Goal: Task Accomplishment & Management: Use online tool/utility

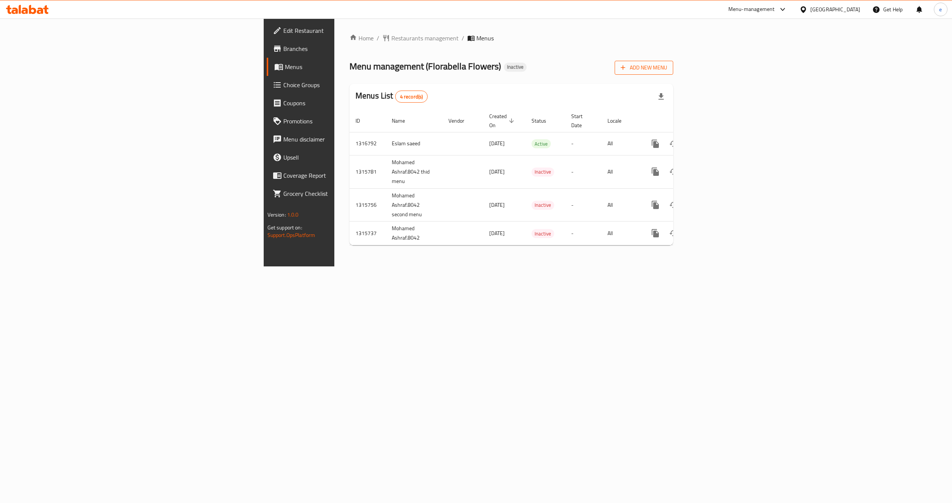
click at [667, 66] on span "Add New Menu" at bounding box center [643, 67] width 46 height 9
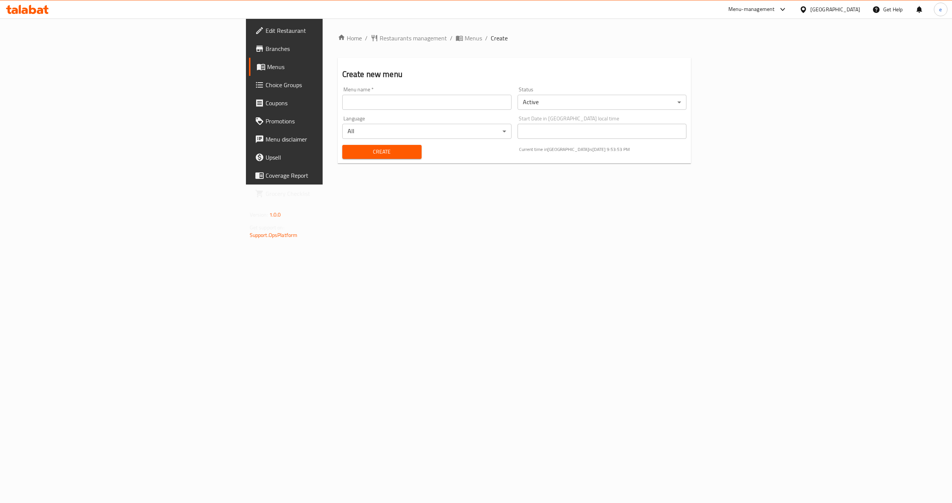
click at [347, 116] on div "Language All ​" at bounding box center [426, 127] width 169 height 23
click at [342, 145] on button "Create" at bounding box center [381, 152] width 79 height 14
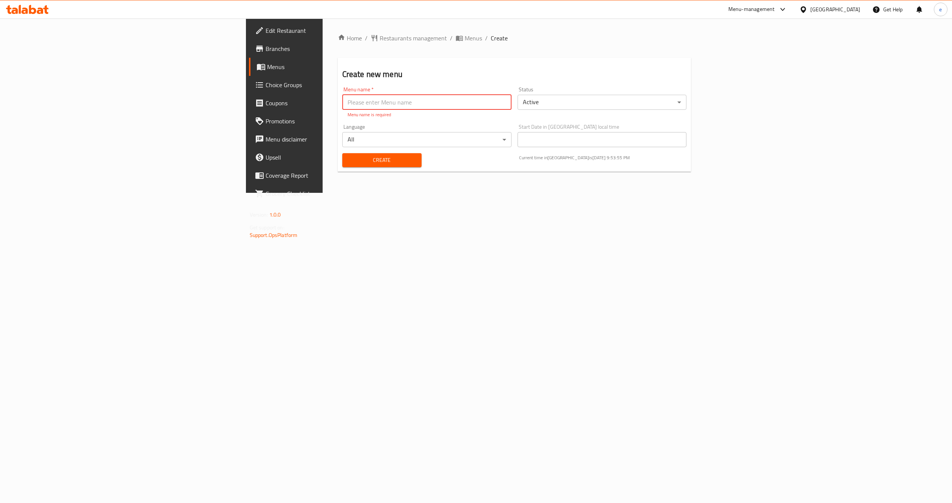
click at [342, 106] on input "text" at bounding box center [426, 102] width 169 height 15
type input "[PERSON_NAME] Pet shop"
click at [342, 145] on button "Create" at bounding box center [381, 152] width 79 height 14
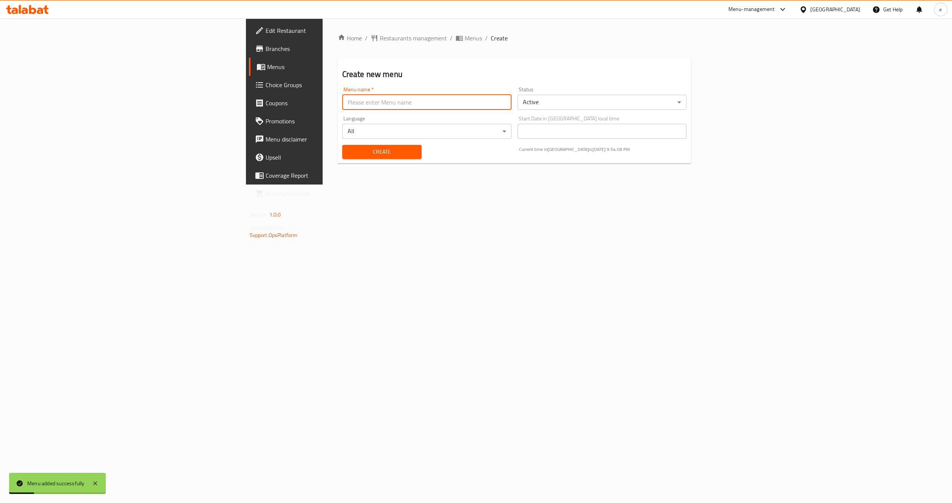
click at [249, 72] on link "Menus" at bounding box center [327, 67] width 156 height 18
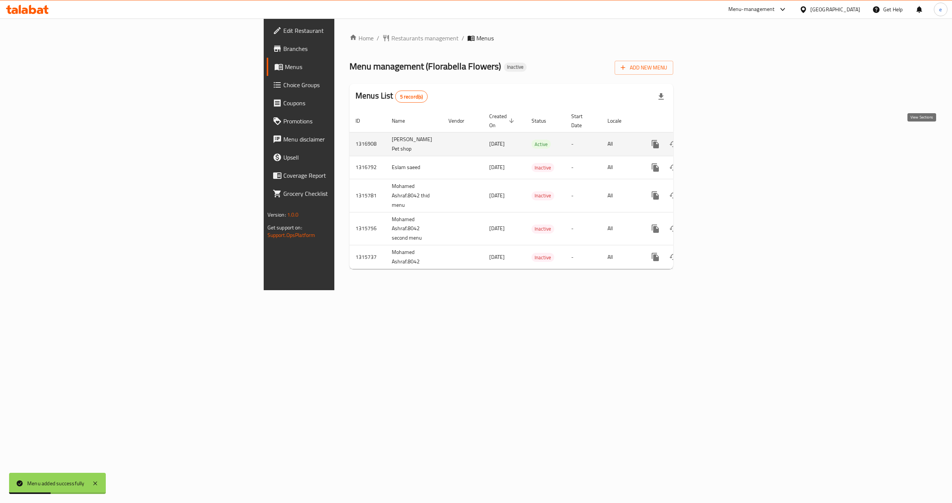
click at [714, 140] on icon "enhanced table" at bounding box center [709, 144] width 9 height 9
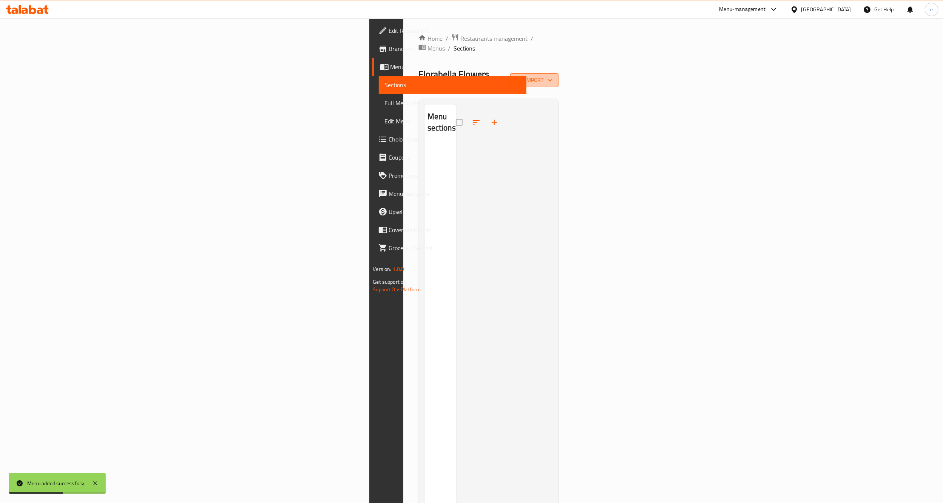
click at [552, 76] on span "import" at bounding box center [534, 80] width 36 height 9
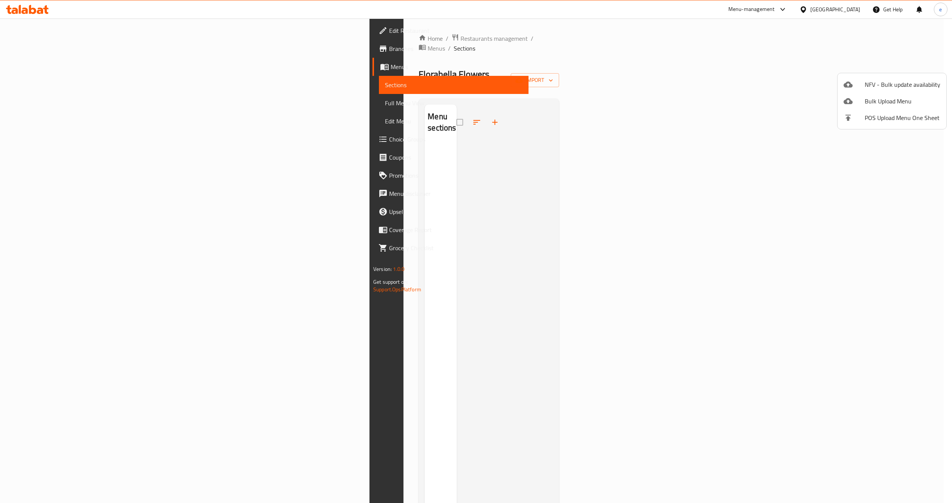
click at [865, 97] on span "Bulk Upload Menu" at bounding box center [902, 101] width 76 height 9
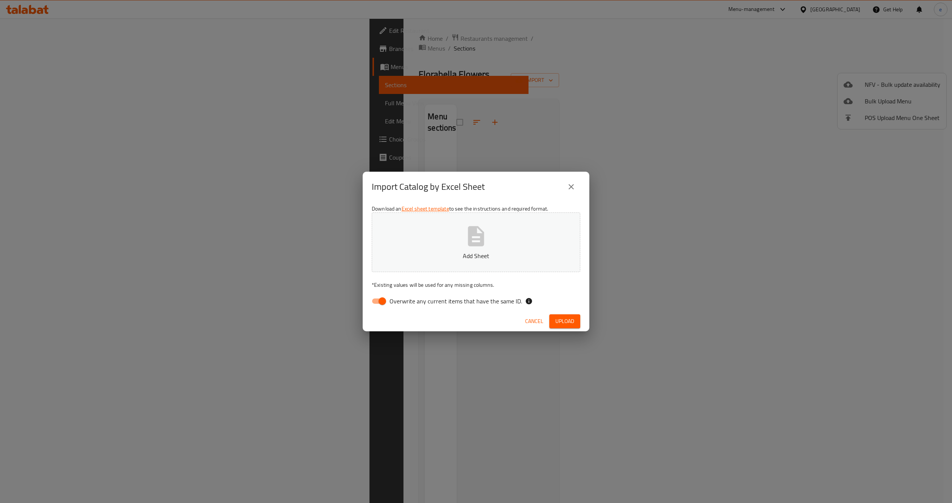
click at [401, 301] on span "Overwrite any current items that have the same ID." at bounding box center [455, 301] width 133 height 9
click at [401, 301] on input "Overwrite any current items that have the same ID." at bounding box center [382, 301] width 43 height 14
checkbox input "false"
click at [564, 323] on span "Upload" at bounding box center [564, 321] width 19 height 9
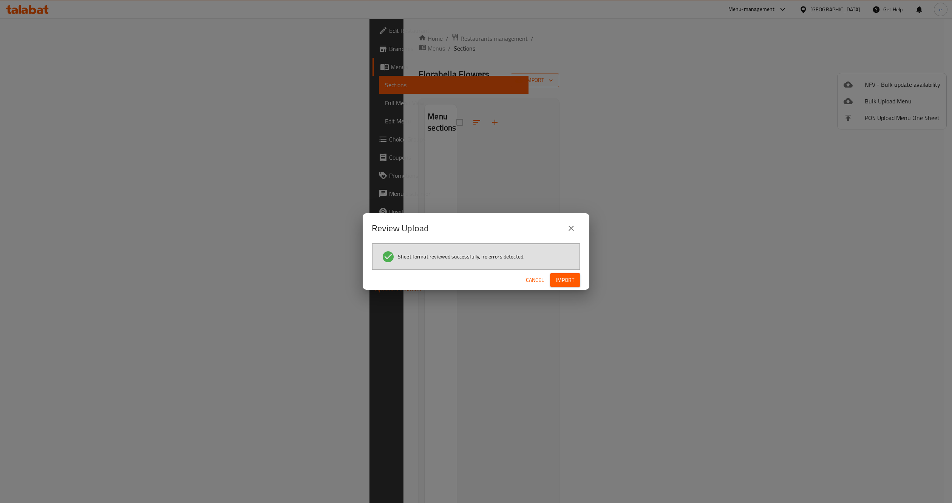
click at [565, 272] on div "Cancel Import" at bounding box center [476, 280] width 227 height 20
click at [563, 281] on span "Import" at bounding box center [565, 280] width 18 height 9
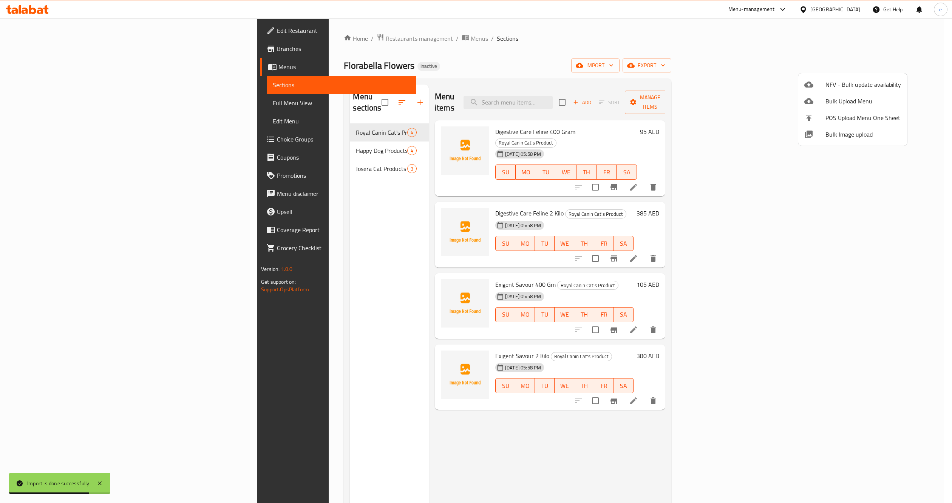
click at [49, 105] on div at bounding box center [476, 251] width 952 height 503
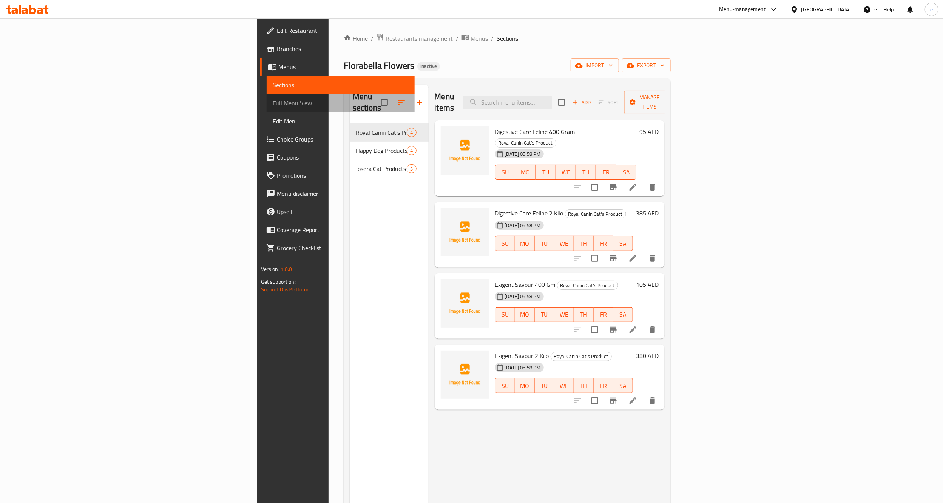
click at [273, 105] on span "Full Menu View" at bounding box center [341, 103] width 136 height 9
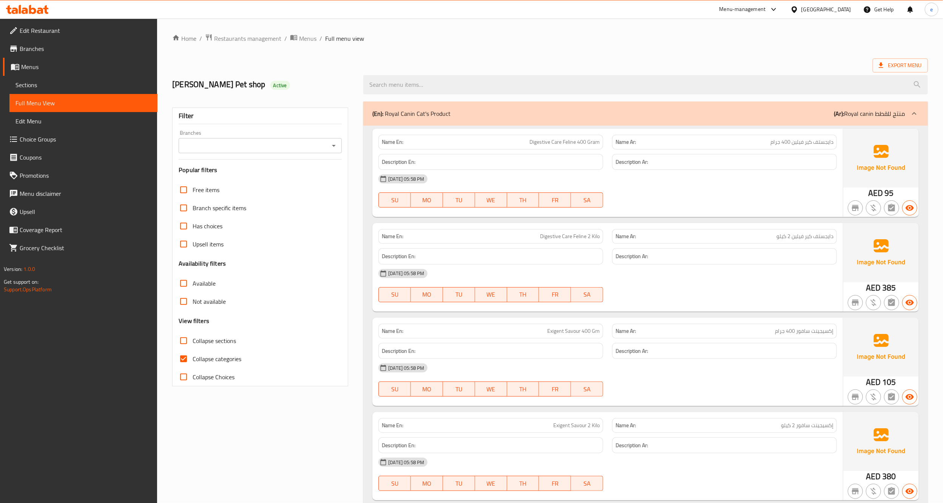
click at [190, 352] on input "Collapse categories" at bounding box center [183, 359] width 18 height 18
checkbox input "false"
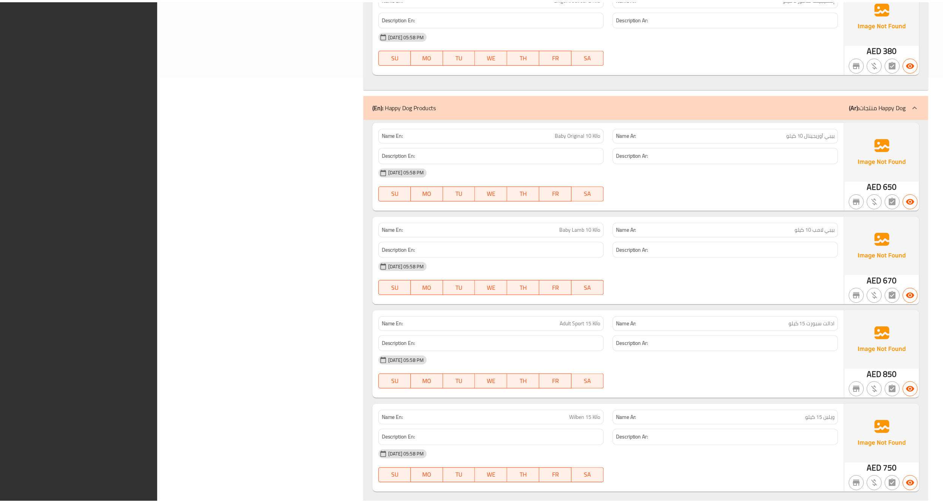
scroll to position [778, 0]
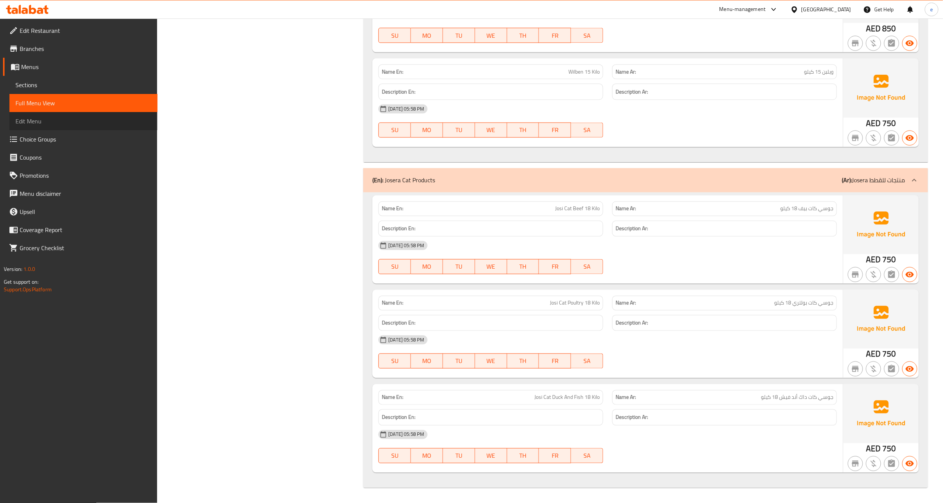
click at [50, 115] on link "Edit Menu" at bounding box center [83, 121] width 148 height 18
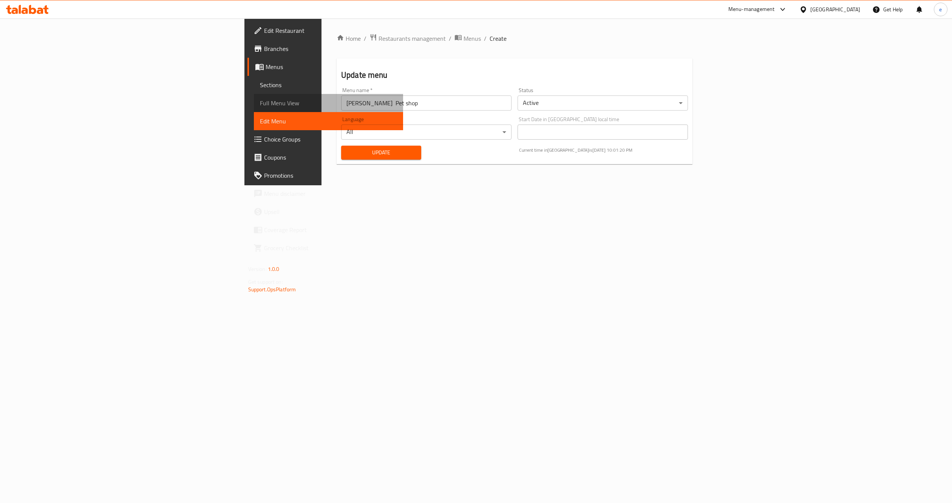
click at [260, 100] on span "Full Menu View" at bounding box center [328, 103] width 137 height 9
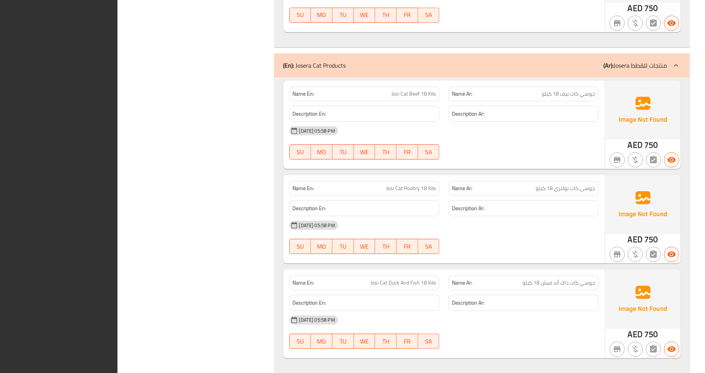
scroll to position [904, 0]
